Goal: Information Seeking & Learning: Find specific page/section

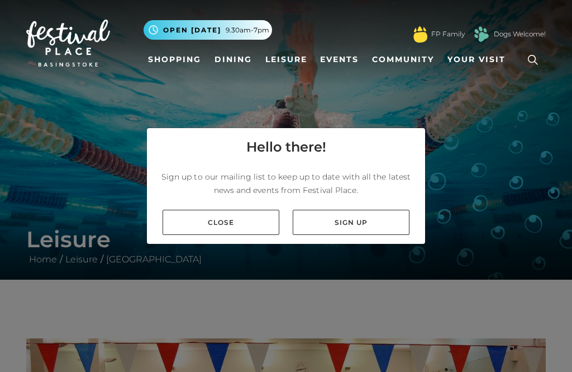
scroll to position [34, 0]
click at [249, 215] on link "Close" at bounding box center [221, 222] width 117 height 25
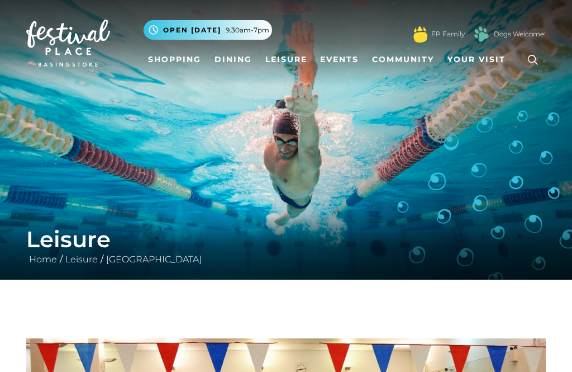
click at [535, 56] on icon at bounding box center [533, 60] width 10 height 10
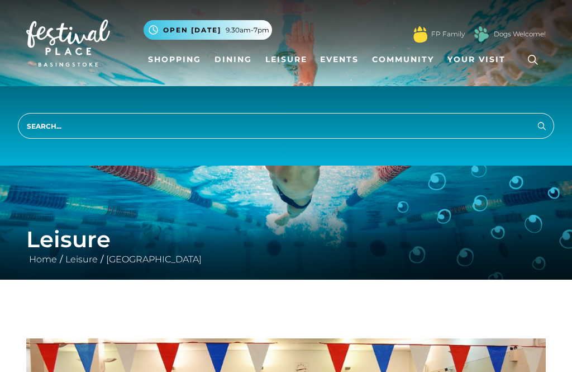
click at [42, 123] on input "search" at bounding box center [286, 126] width 537 height 26
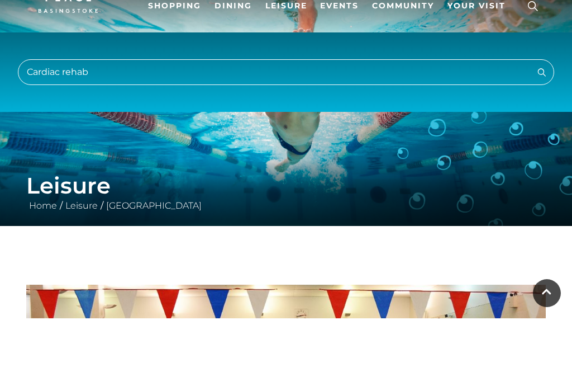
click at [542, 118] on button "Search" at bounding box center [541, 125] width 13 height 14
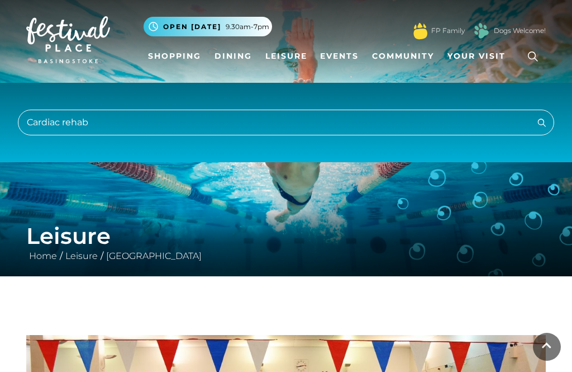
scroll to position [0, 0]
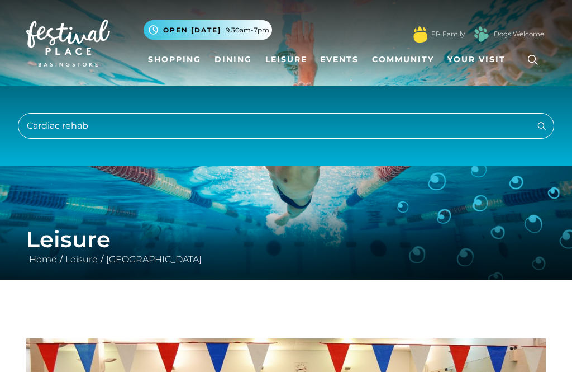
click at [535, 60] on icon at bounding box center [533, 59] width 17 height 17
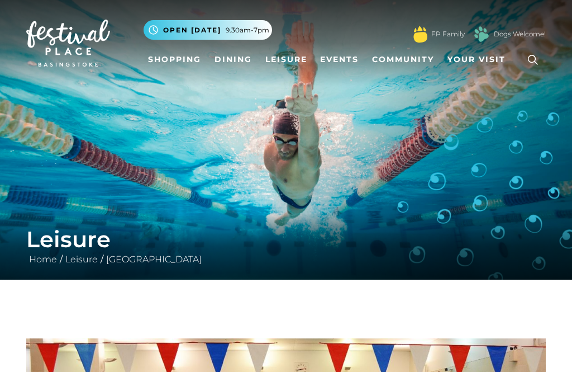
click at [529, 54] on icon at bounding box center [533, 59] width 17 height 17
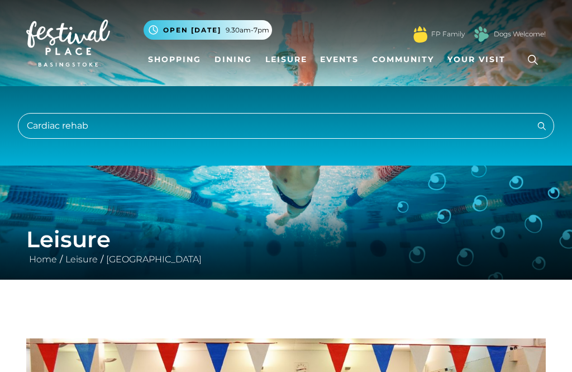
click at [66, 119] on input "Cardiac rehab" at bounding box center [286, 126] width 537 height 26
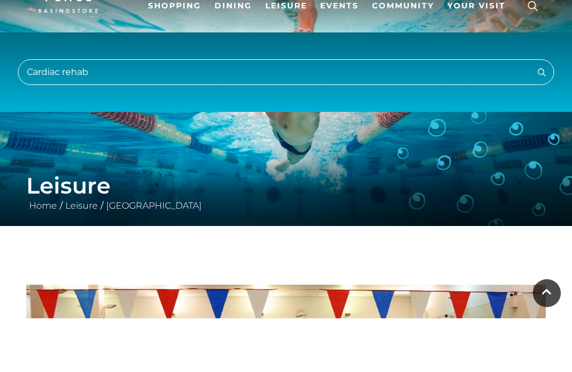
click at [100, 113] on input "Cardiac rehab" at bounding box center [286, 126] width 537 height 26
type input "C"
type input "Sports centre"
click at [542, 118] on button "Search" at bounding box center [541, 125] width 13 height 14
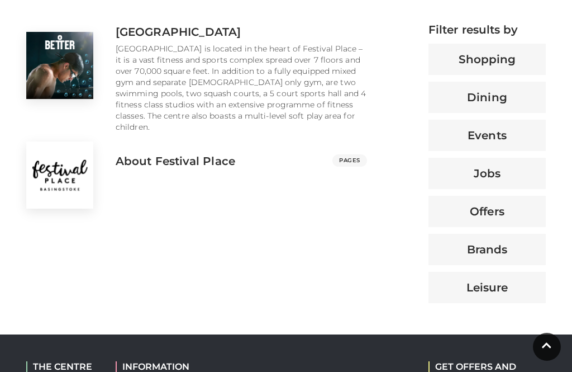
scroll to position [461, 0]
